Goal: Task Accomplishment & Management: Manage account settings

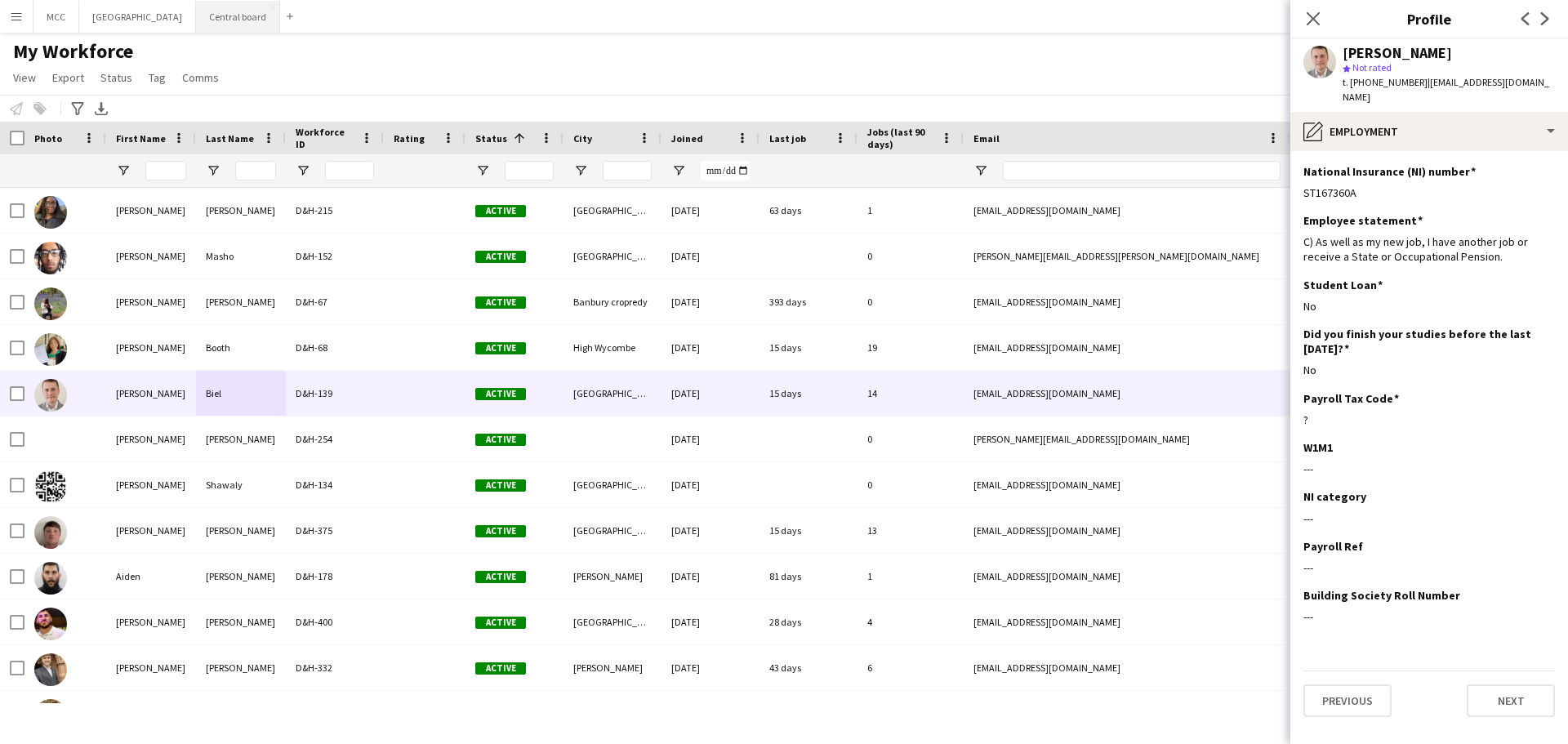
click at [238, 22] on button "Central board Close" at bounding box center [238, 17] width 85 height 32
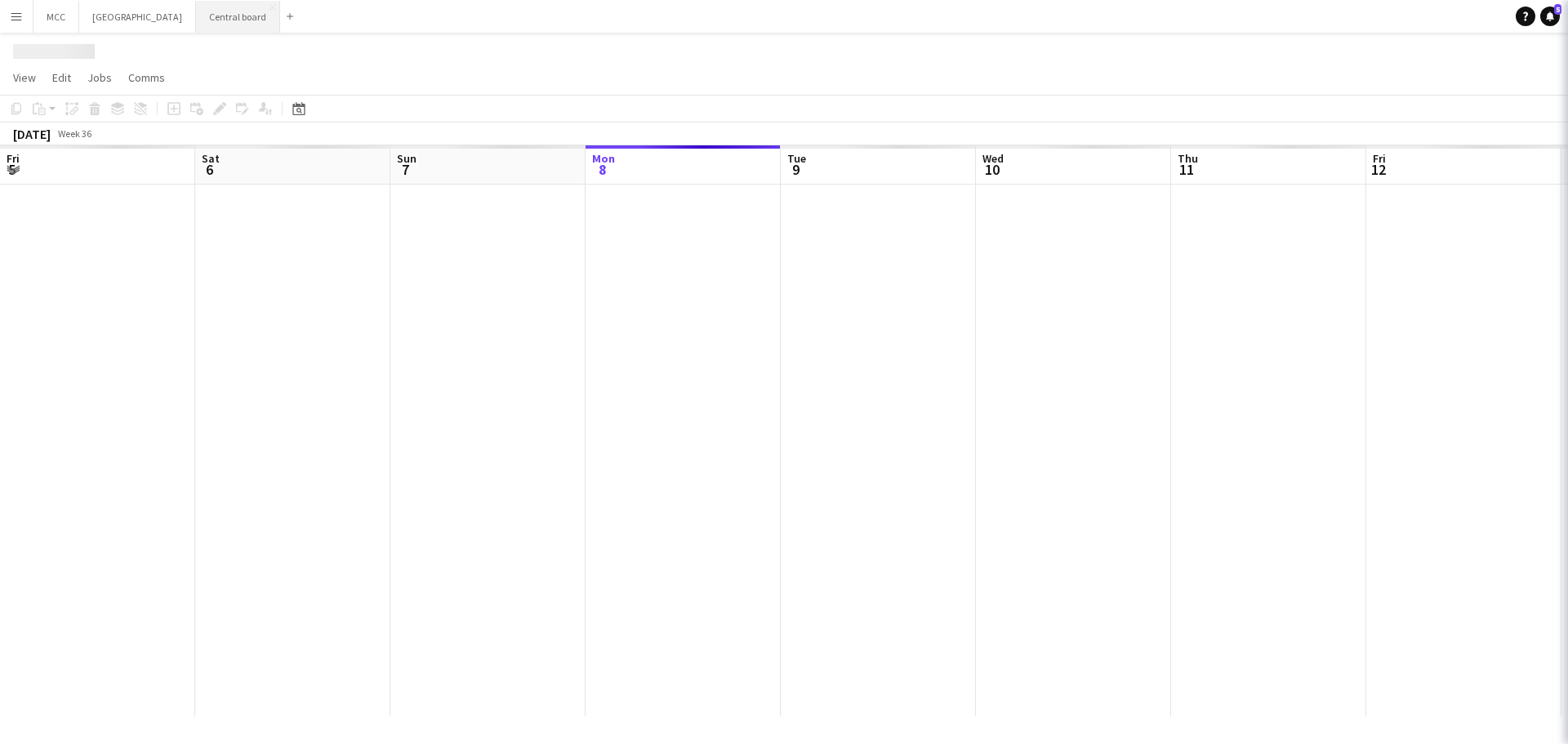
scroll to position [0, 391]
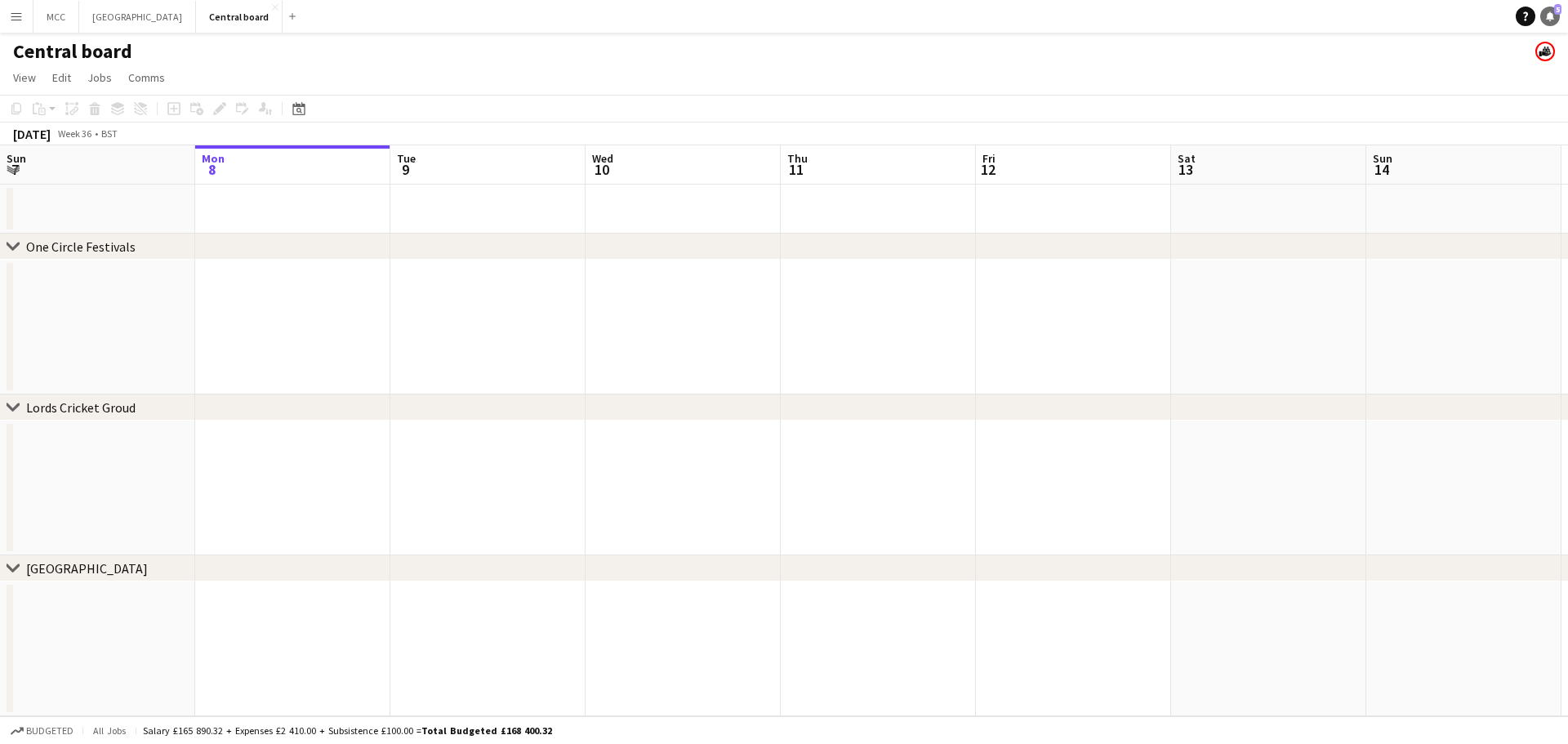
click at [1553, 15] on icon "Notifications" at bounding box center [1551, 17] width 10 height 10
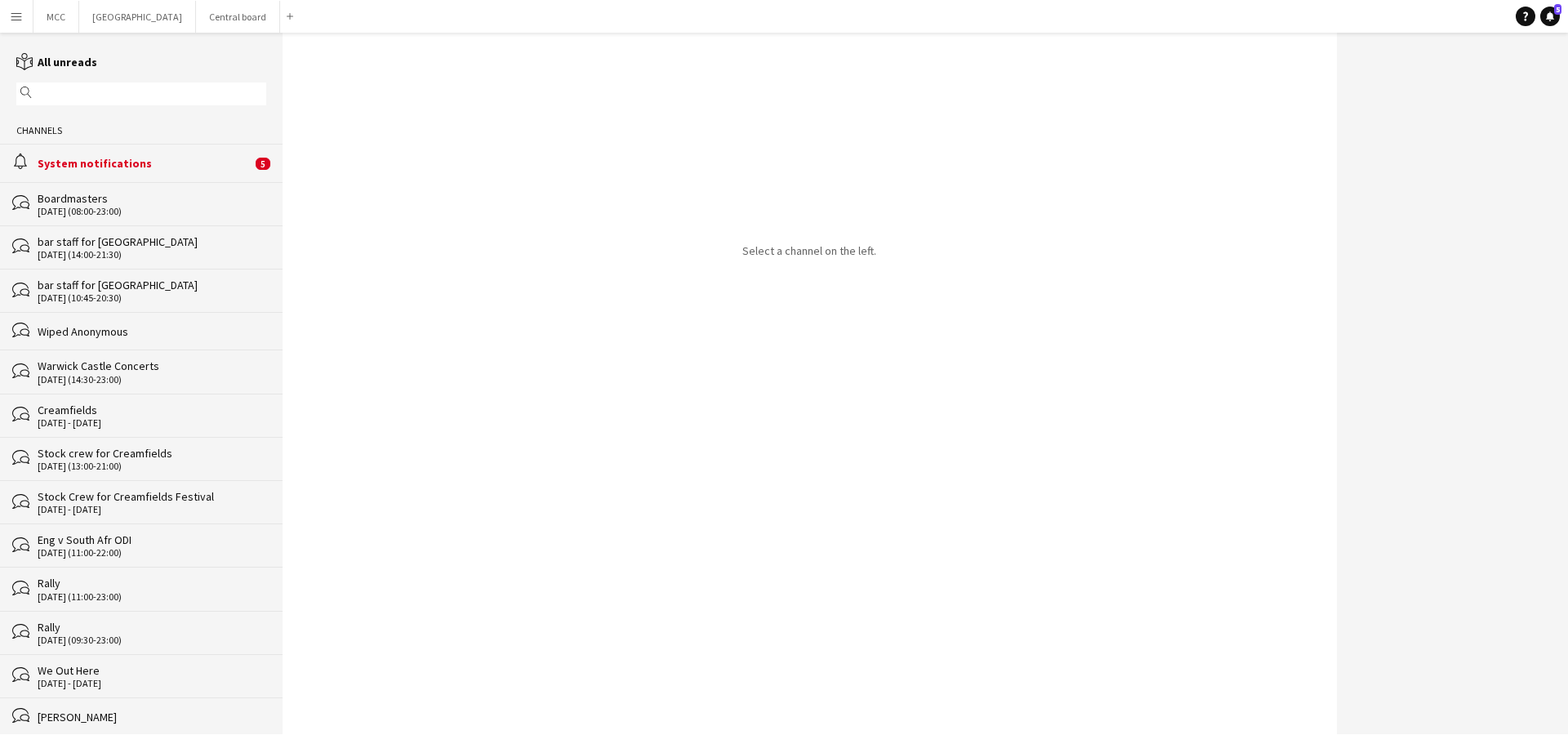
click at [202, 156] on div "System notifications" at bounding box center [145, 163] width 214 height 15
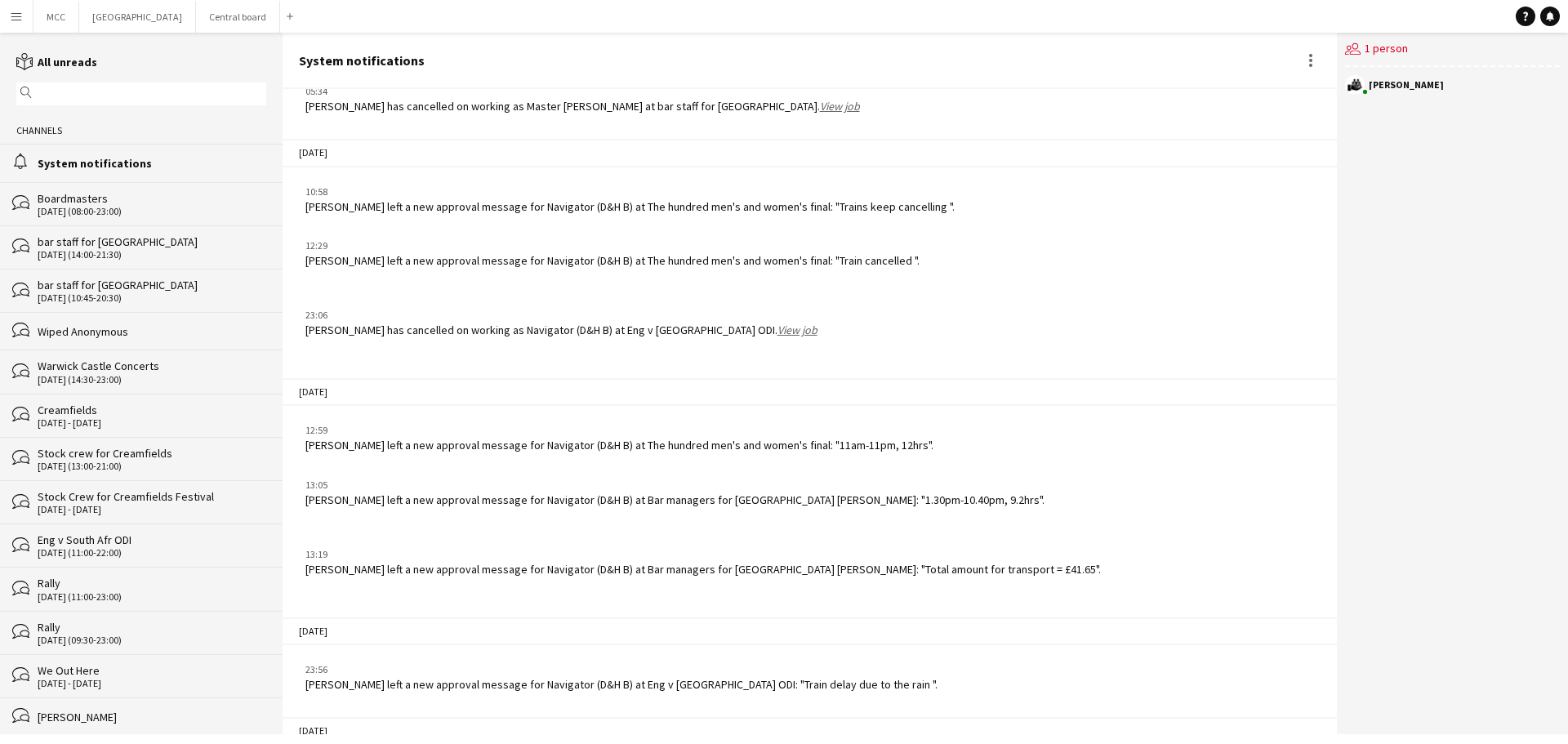
scroll to position [4893, 0]
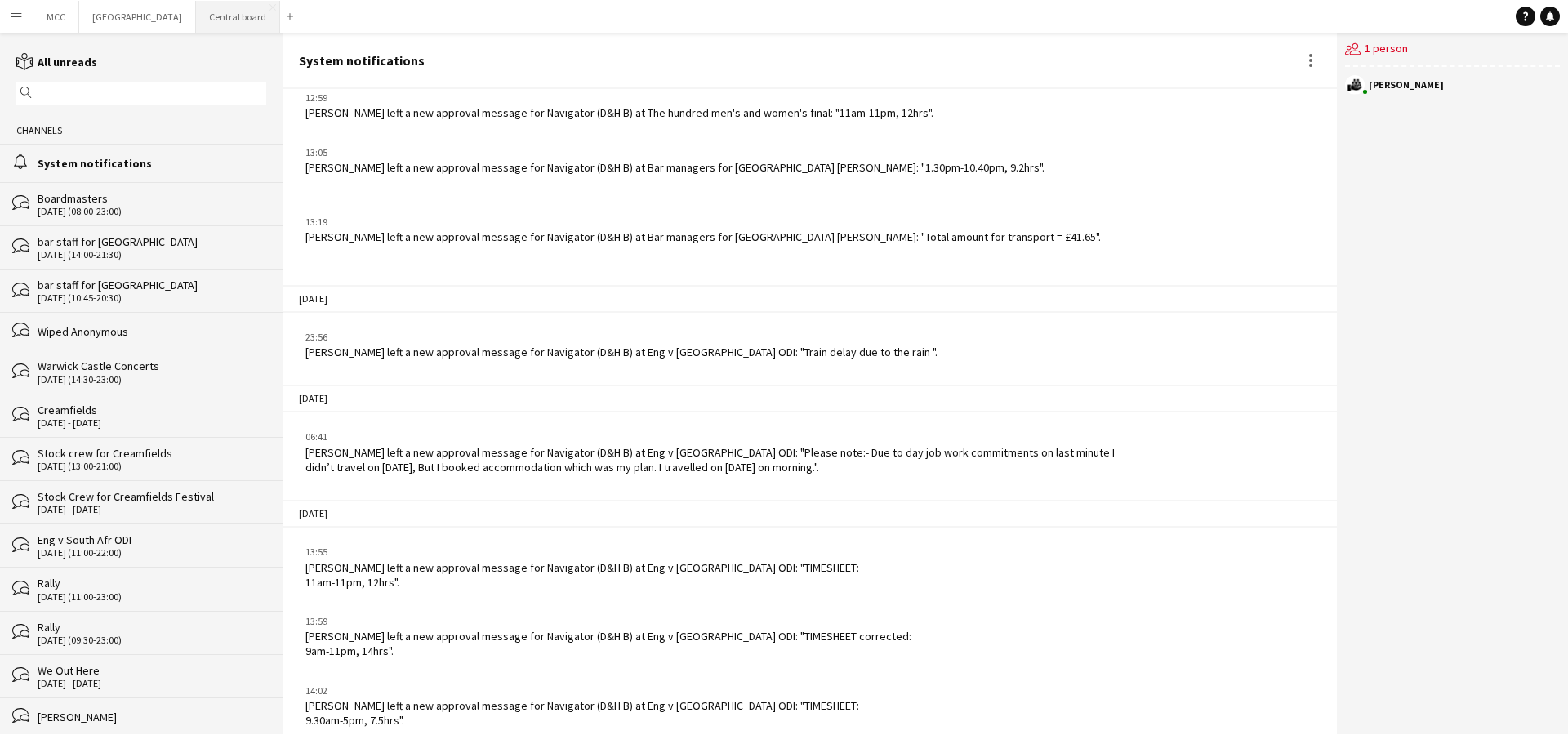
click at [243, 18] on button "Central board Close" at bounding box center [238, 17] width 85 height 32
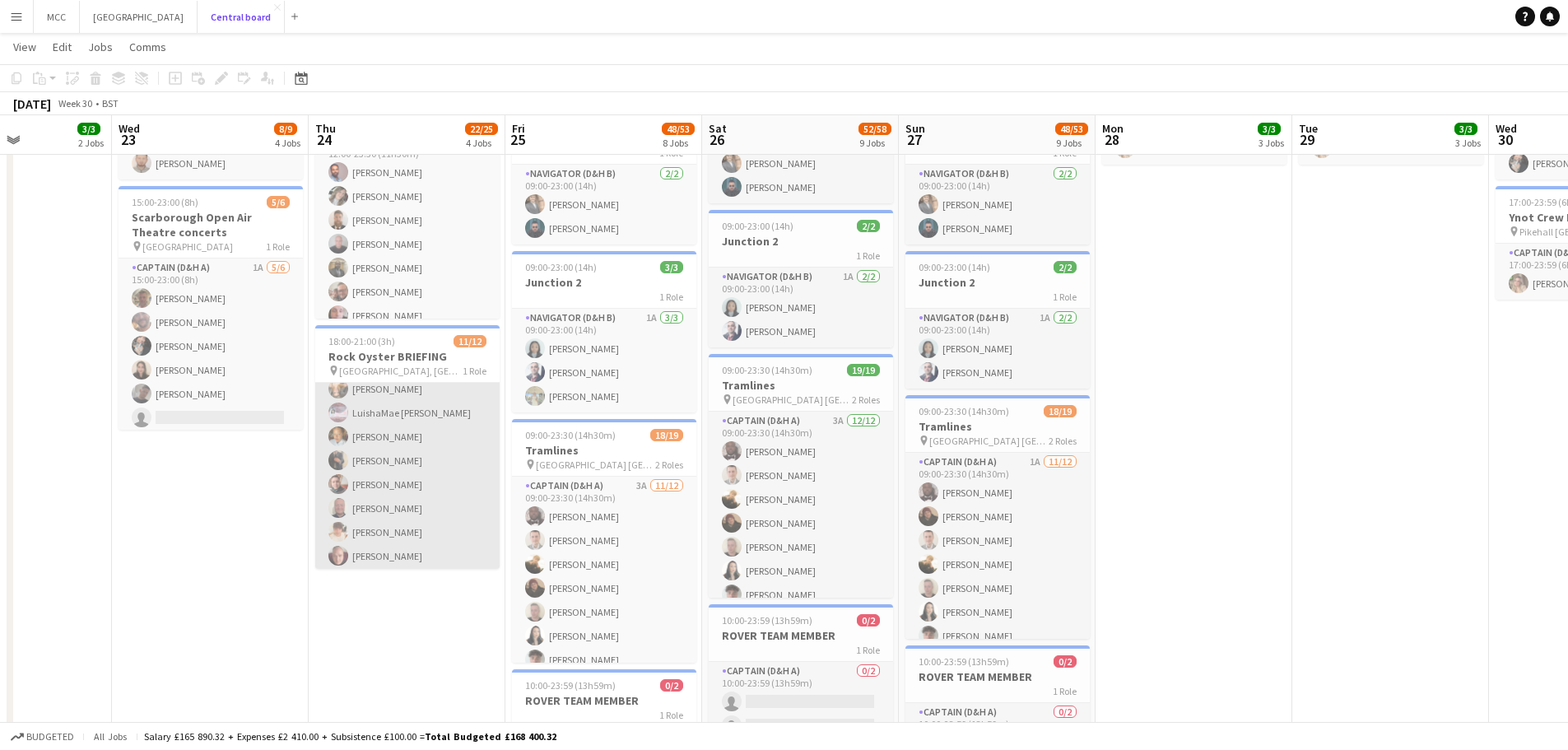
scroll to position [57, 0]
click at [390, 459] on app-card-role "Navigator (D&H B) 1A [DATE] 18:00-21:00 (3h) [PERSON_NAME] [PERSON_NAME] Luisha…" at bounding box center [407, 485] width 184 height 318
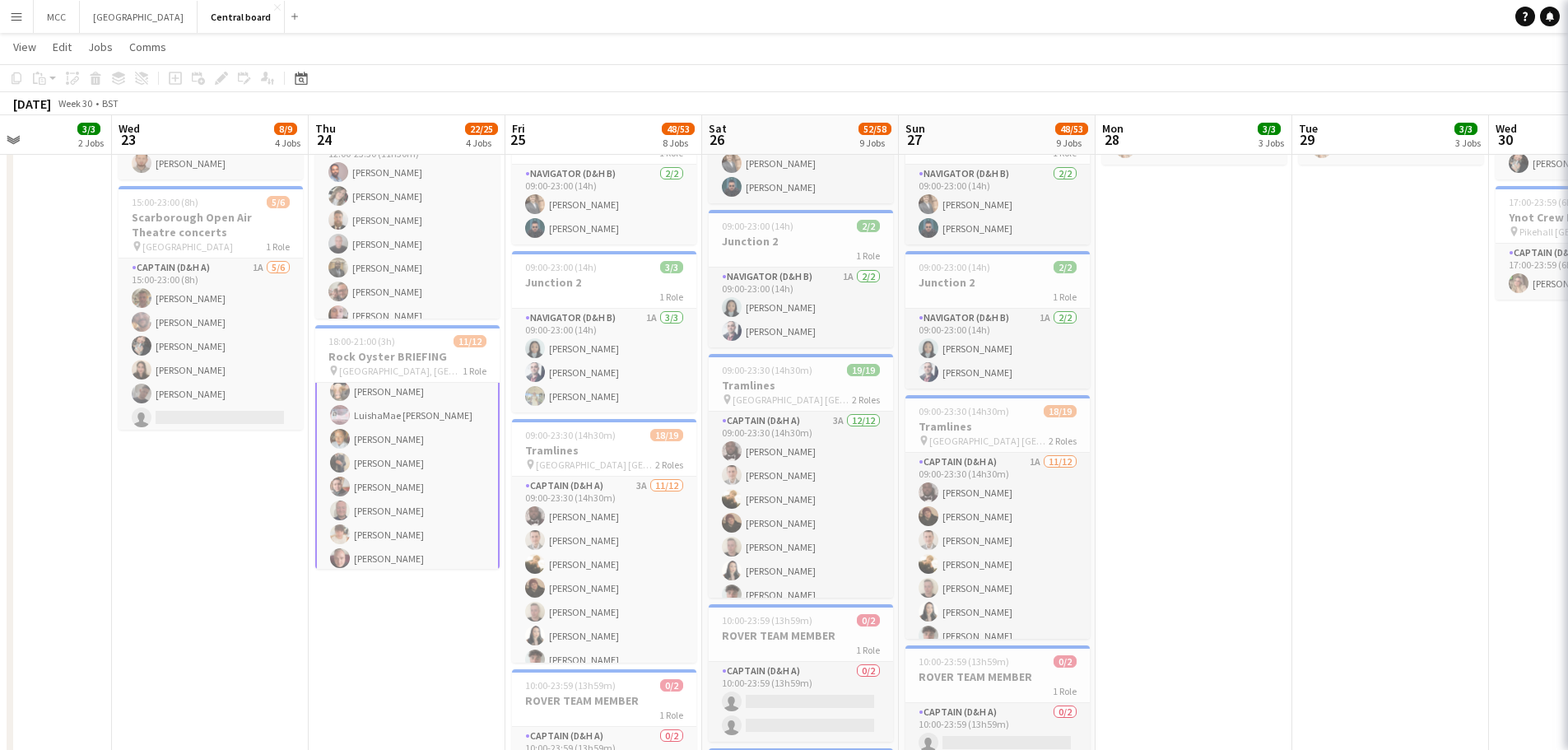
scroll to position [59, 0]
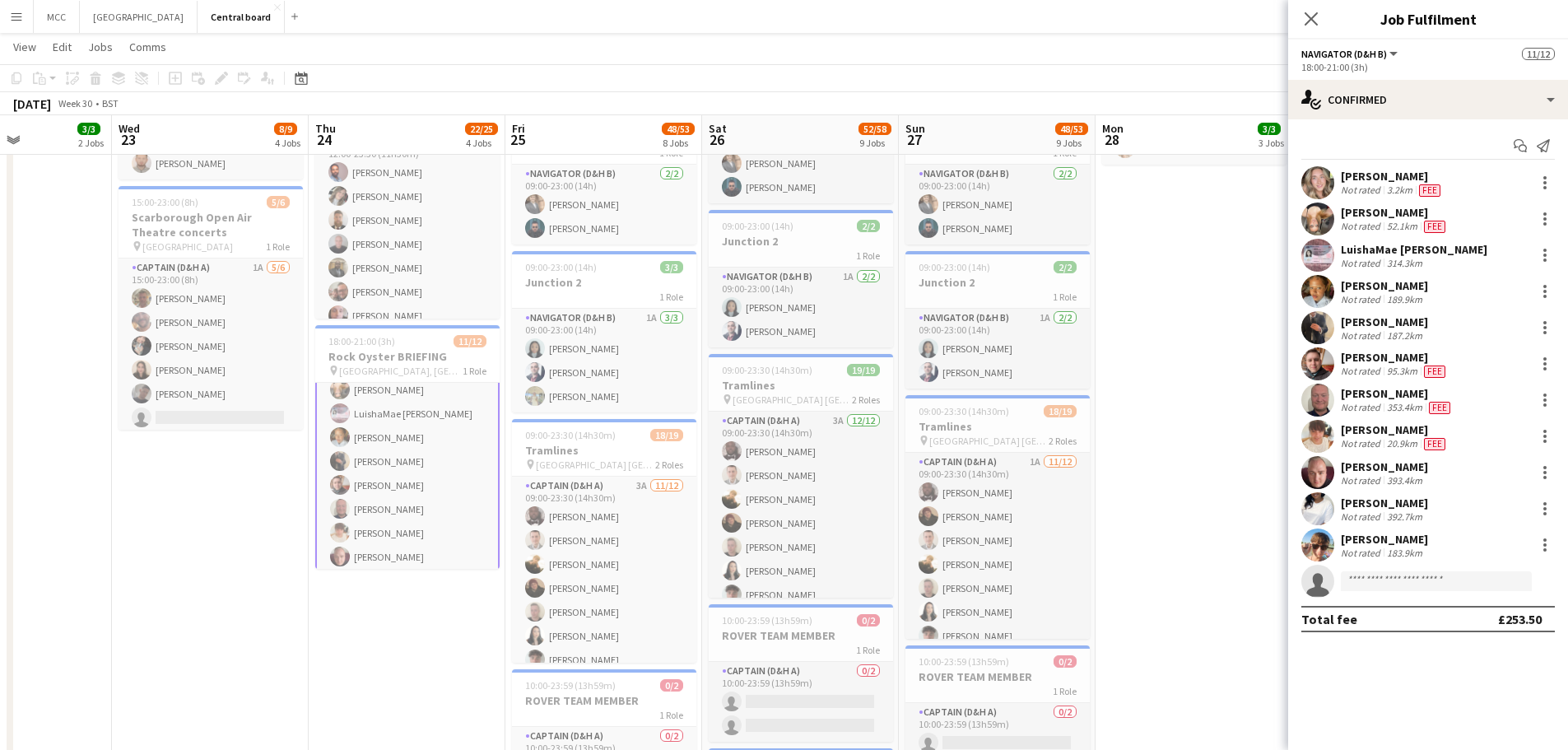
click at [1418, 320] on div "[PERSON_NAME]" at bounding box center [1384, 321] width 87 height 15
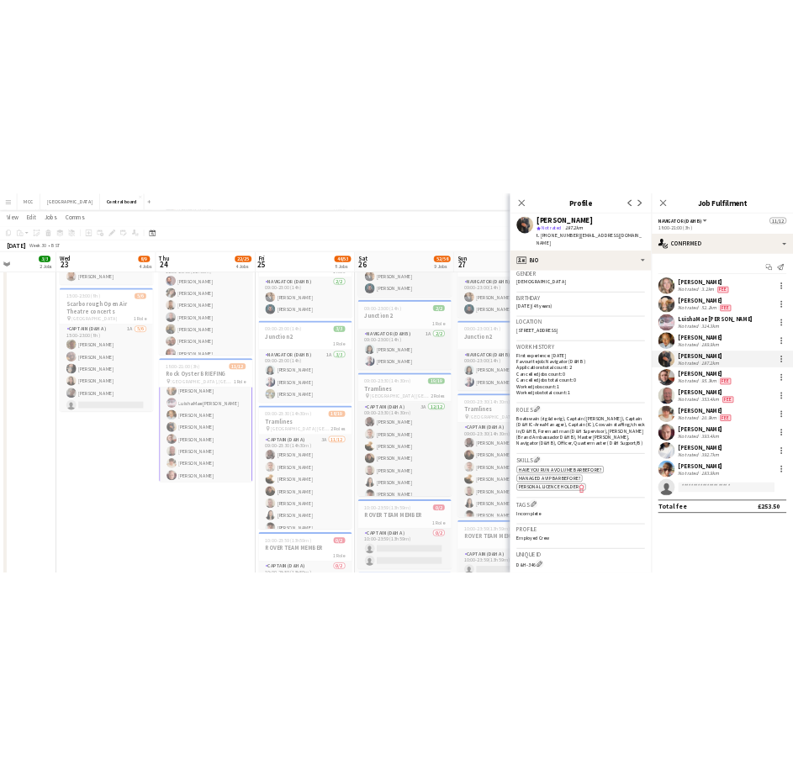
scroll to position [274, 0]
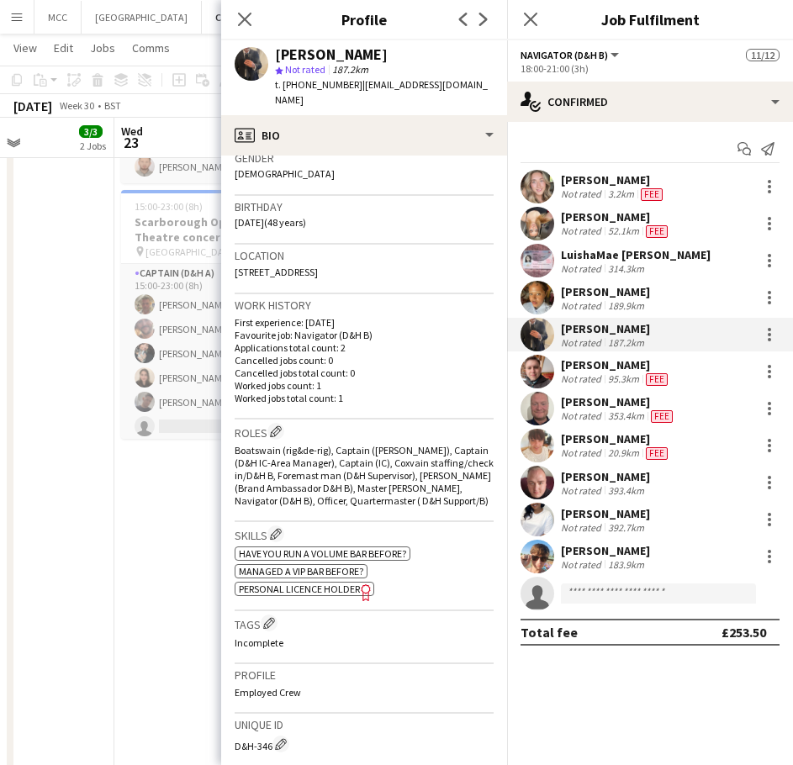
click at [619, 340] on div "187.2km" at bounding box center [625, 342] width 43 height 13
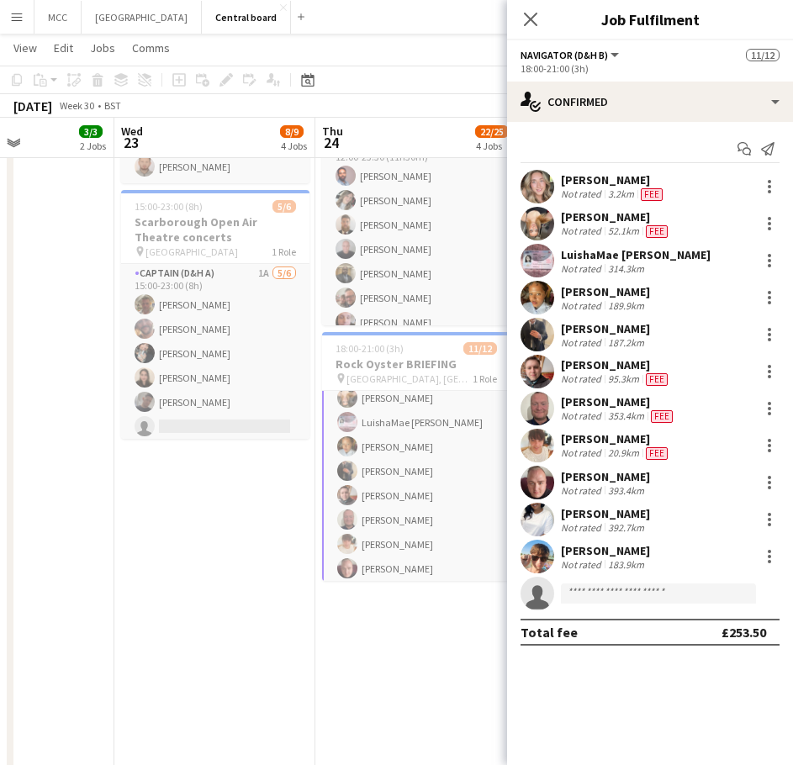
click at [619, 340] on div "187.2km" at bounding box center [625, 342] width 43 height 13
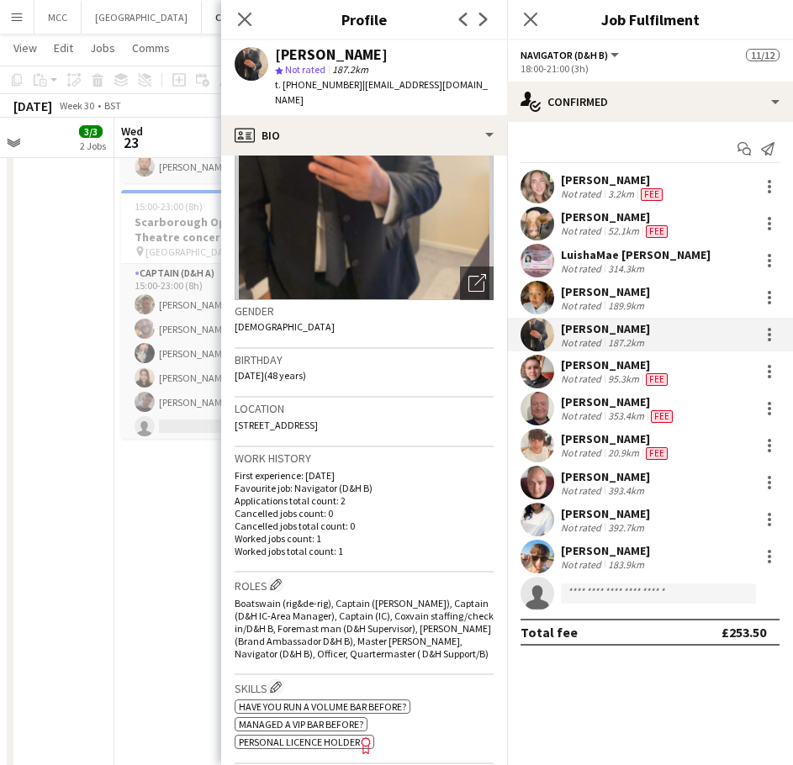
scroll to position [0, 0]
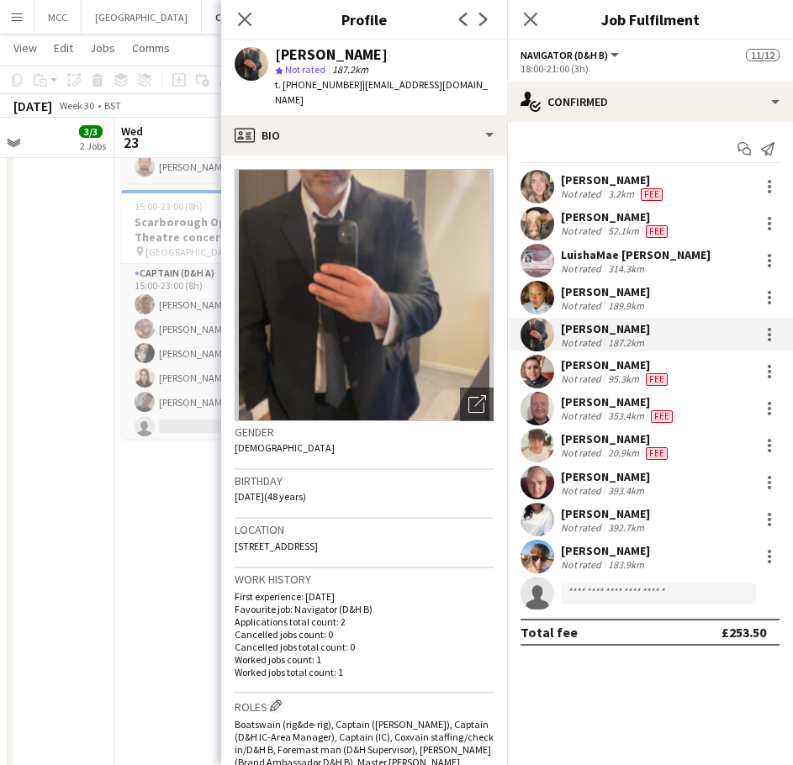
click at [622, 372] on div "[PERSON_NAME]" at bounding box center [616, 364] width 110 height 15
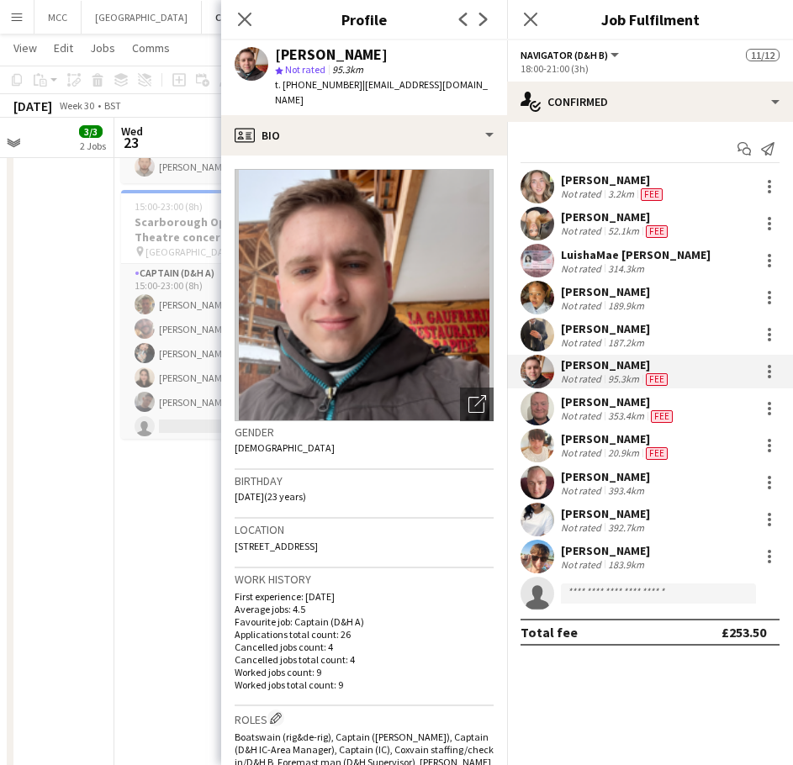
click at [590, 445] on div "[PERSON_NAME]" at bounding box center [616, 438] width 110 height 15
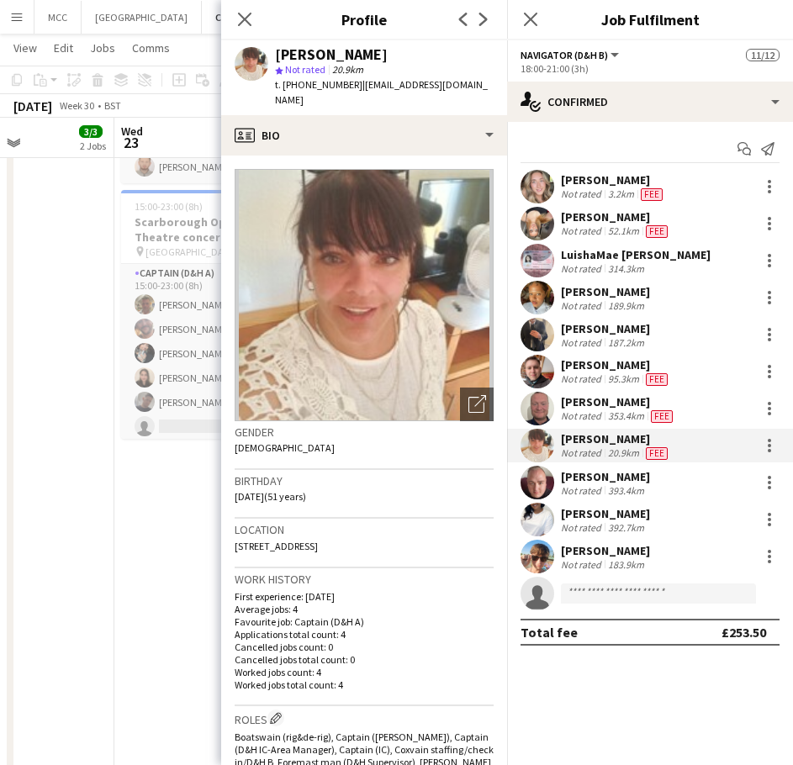
click at [621, 479] on div "[PERSON_NAME]" at bounding box center [605, 476] width 89 height 15
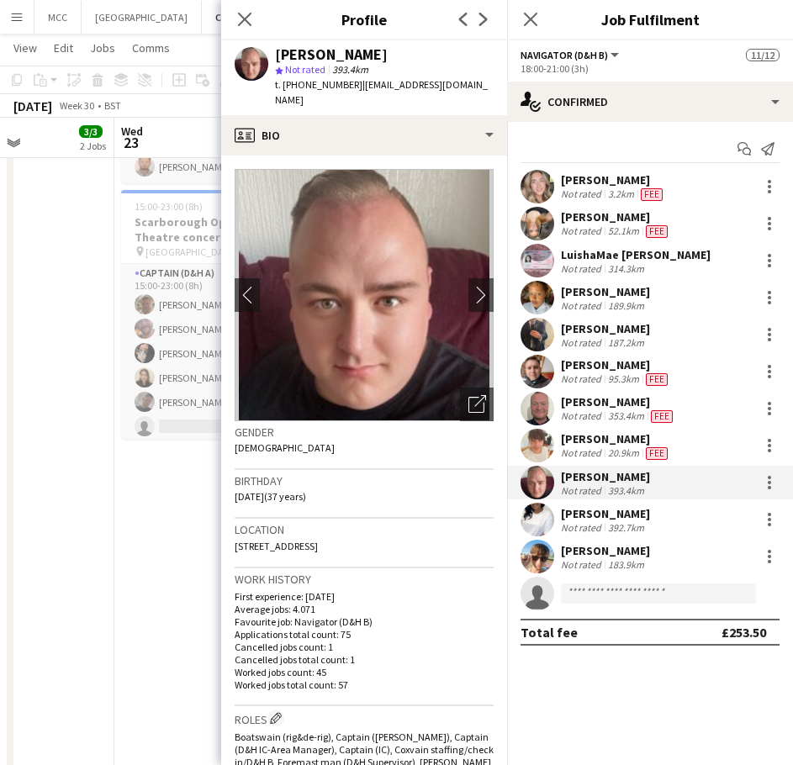
click at [630, 509] on div "[PERSON_NAME]" at bounding box center [605, 513] width 89 height 15
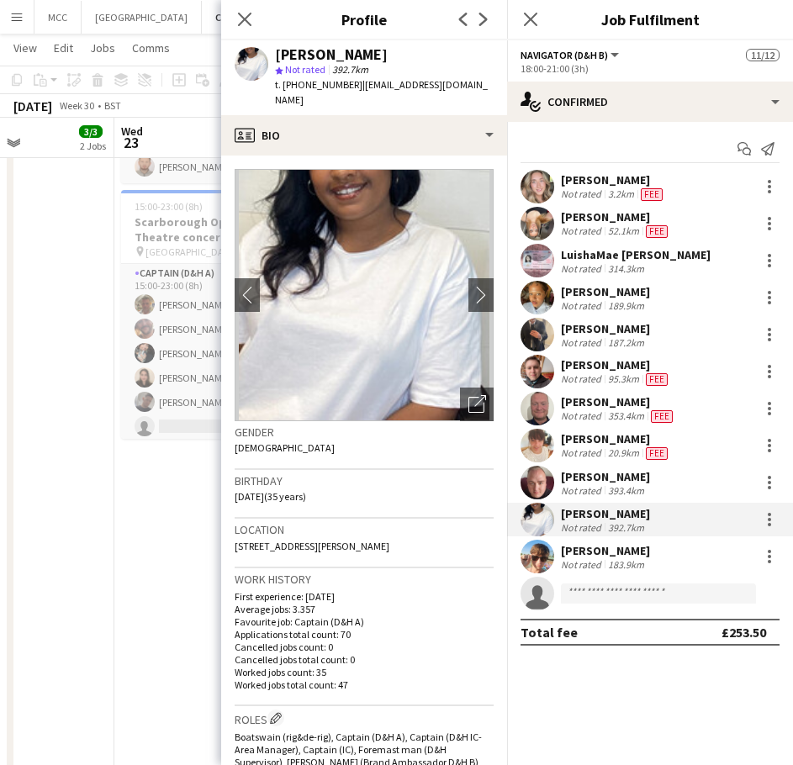
click at [638, 563] on div "183.9km" at bounding box center [625, 564] width 43 height 13
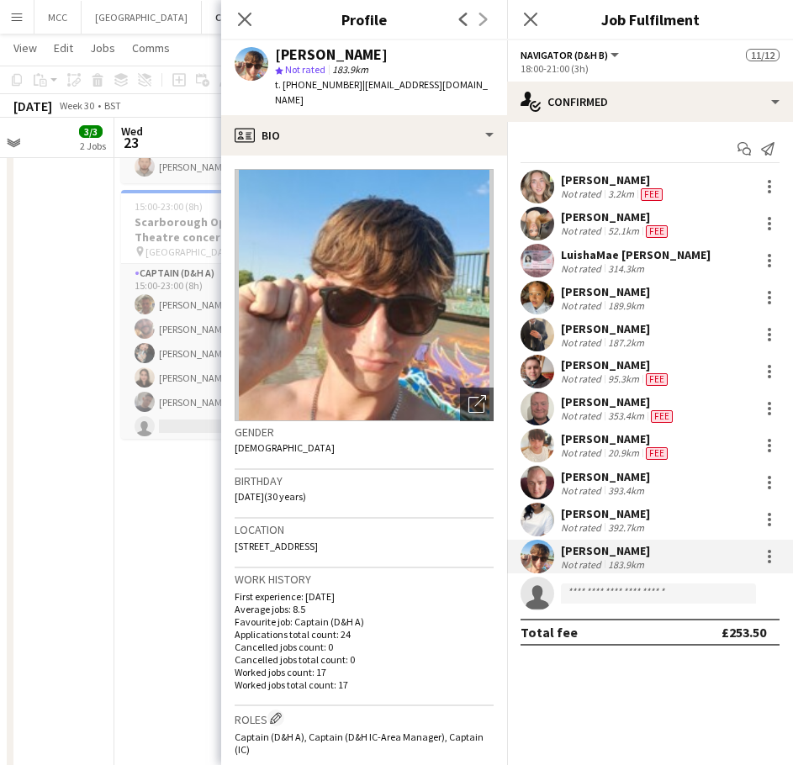
click at [154, 531] on app-date-cell "08:00-16:00 (8h) 1/1 Scarborough Events manager 1 Role Captain (D&H A) [DATE] 0…" at bounding box center [214, 722] width 201 height 1845
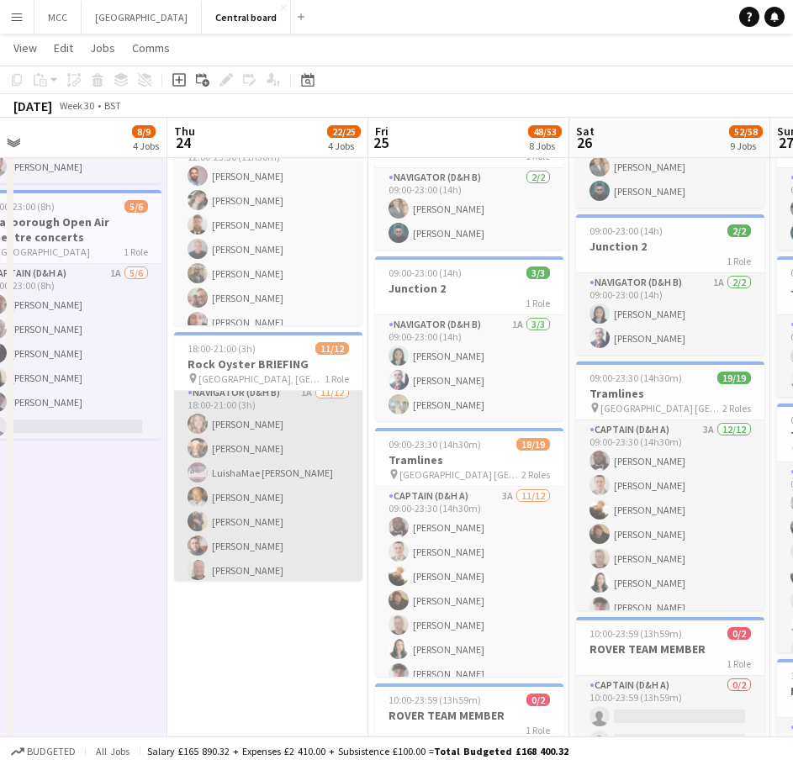
scroll to position [7, 0]
click at [245, 552] on app-card-role "Navigator (D&H B) 1A [DATE] 18:00-21:00 (3h) [PERSON_NAME] [PERSON_NAME] Luisha…" at bounding box center [268, 546] width 188 height 325
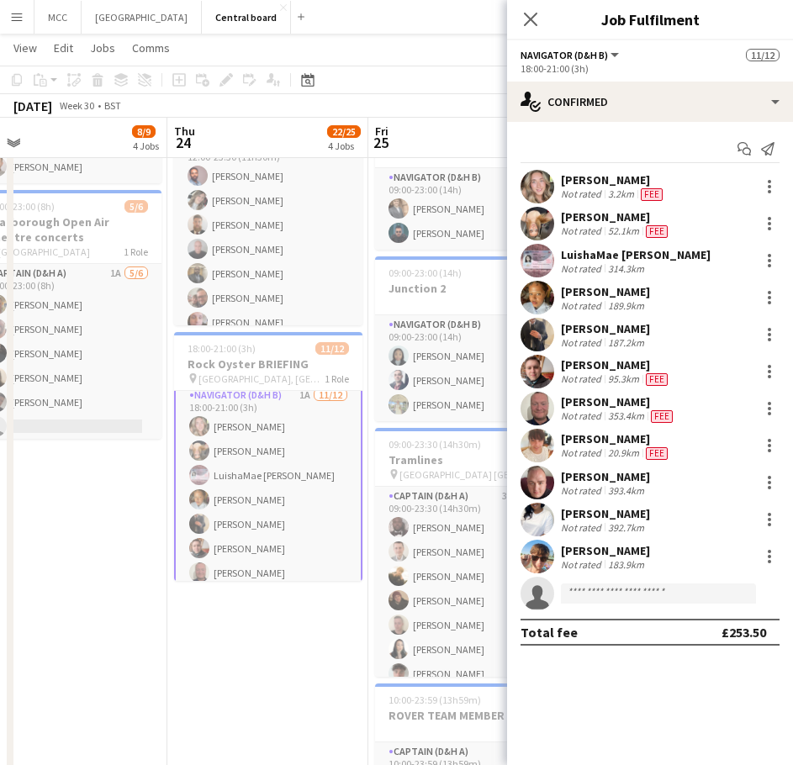
scroll to position [8, 0]
click at [615, 365] on div "[PERSON_NAME]" at bounding box center [616, 364] width 110 height 15
